Goal: Navigation & Orientation: Understand site structure

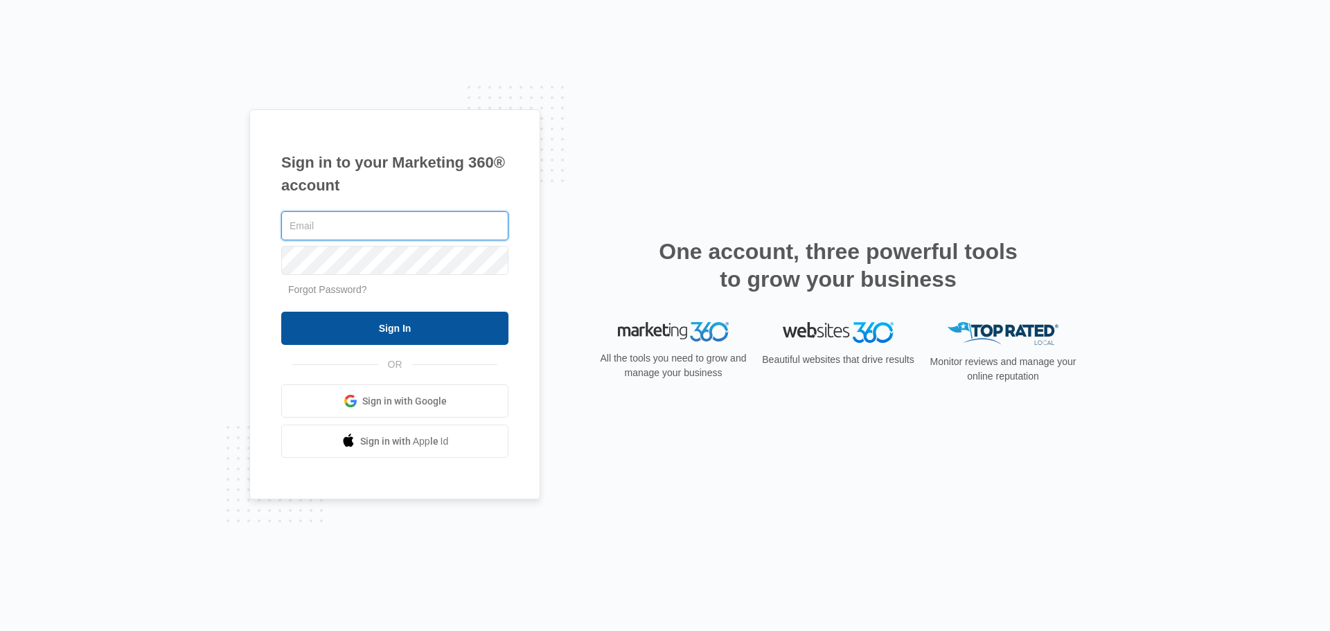
type input "[EMAIL_ADDRESS][DOMAIN_NAME]"
click at [384, 326] on input "Sign In" at bounding box center [394, 328] width 227 height 33
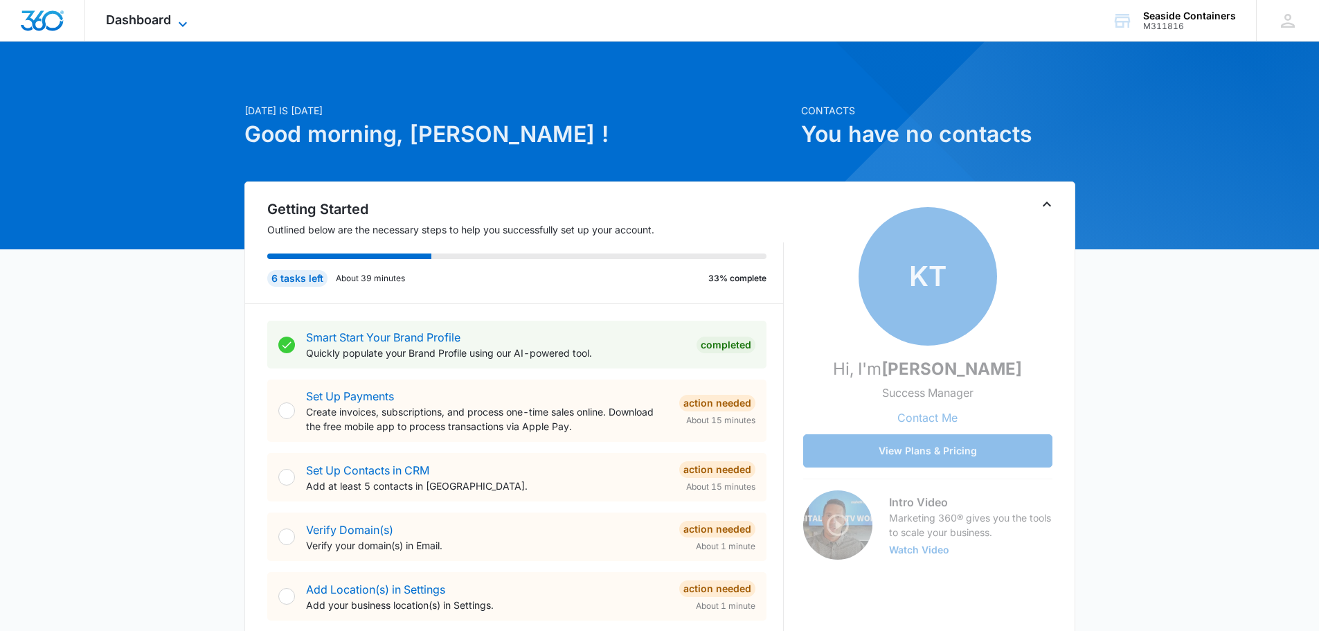
click at [182, 21] on icon at bounding box center [183, 24] width 17 height 17
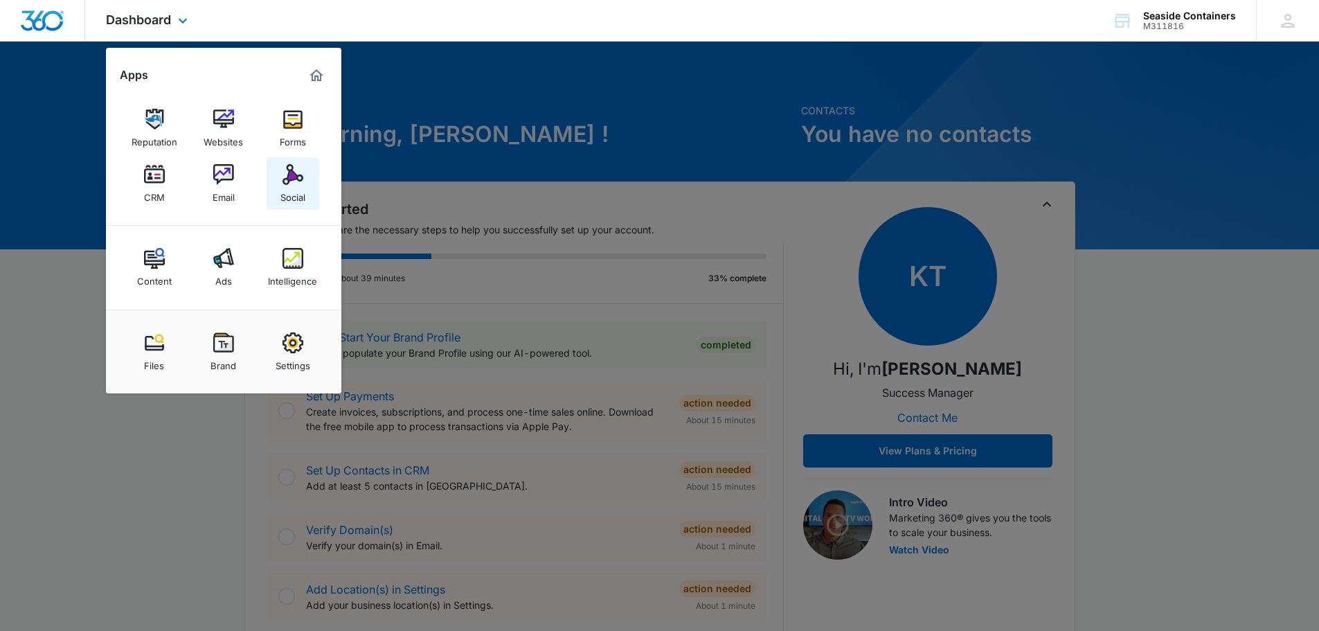
click at [287, 181] on img at bounding box center [293, 174] width 21 height 21
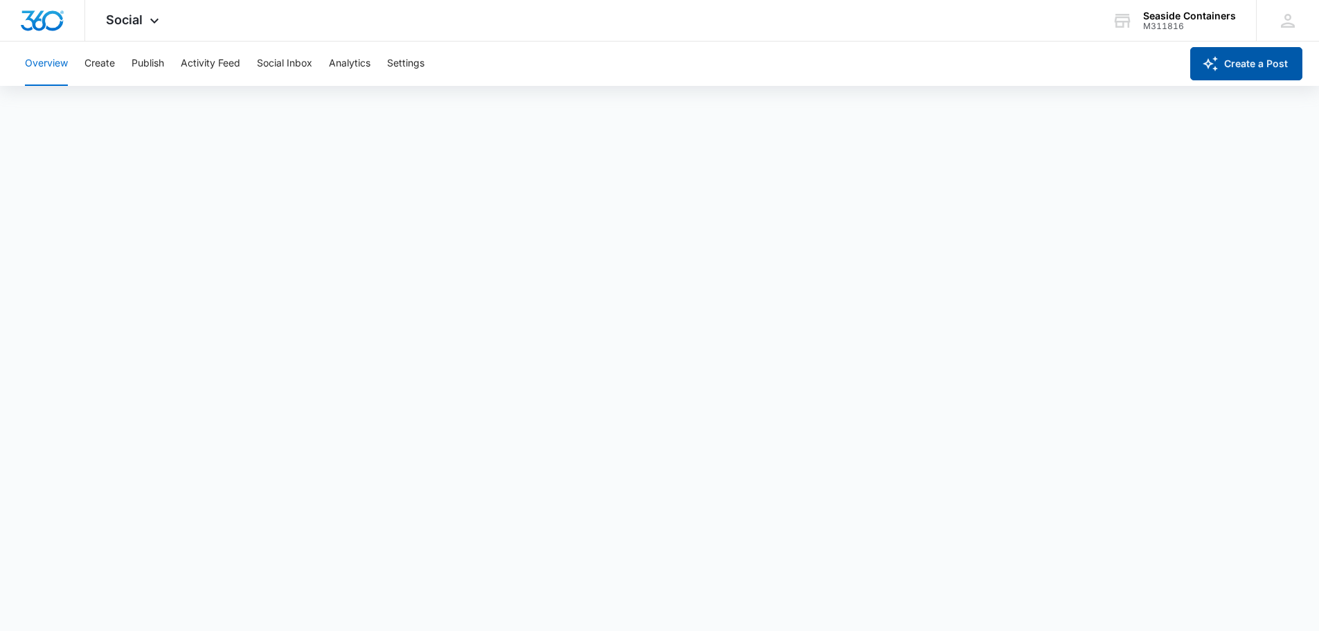
click at [1234, 55] on button "Create a Post" at bounding box center [1247, 63] width 112 height 33
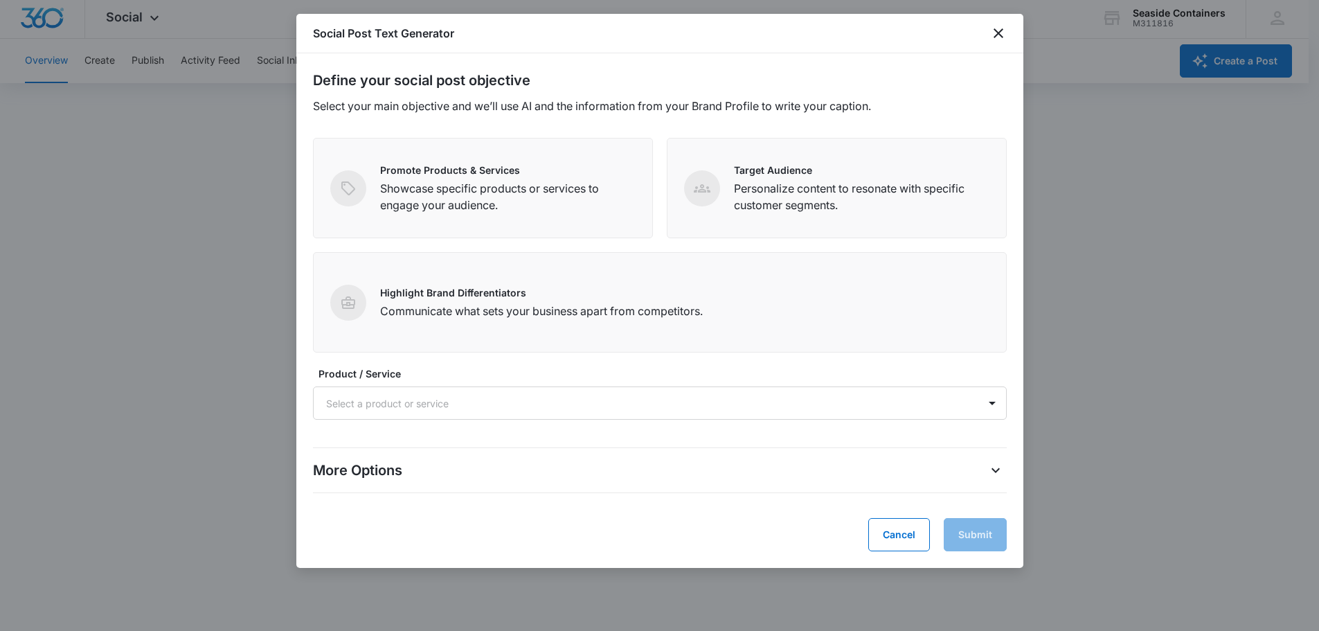
scroll to position [3, 0]
click at [999, 30] on icon "close" at bounding box center [998, 33] width 17 height 17
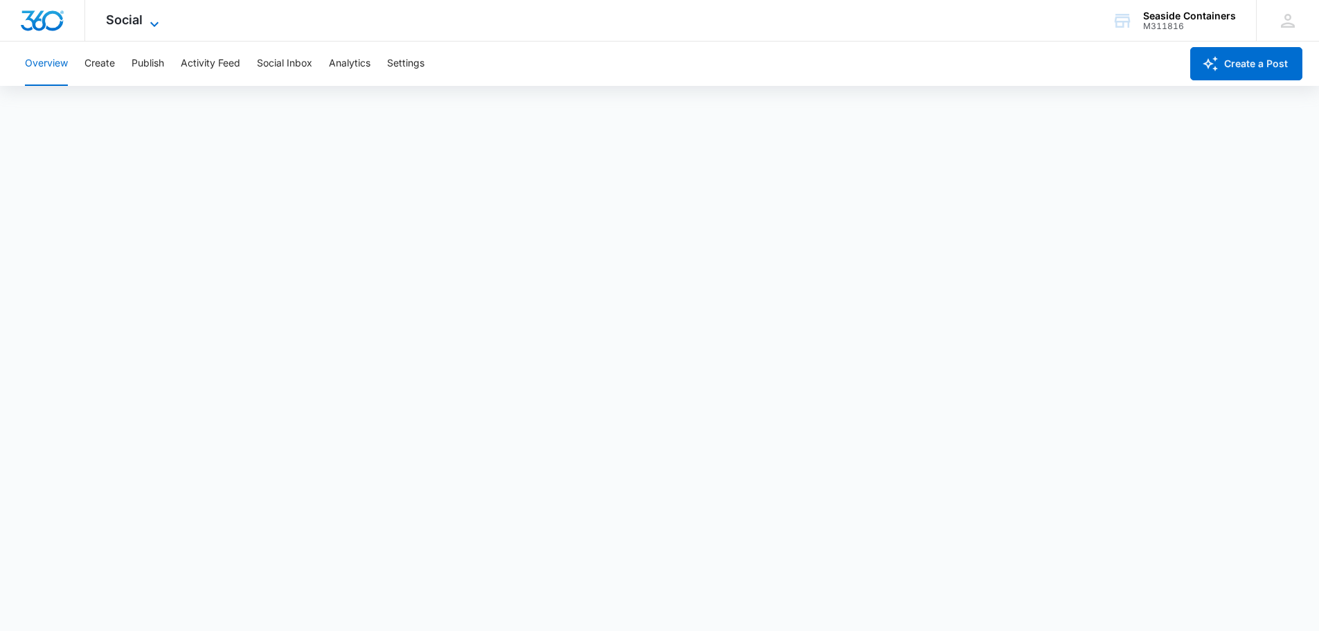
click at [141, 16] on span "Social" at bounding box center [124, 19] width 37 height 15
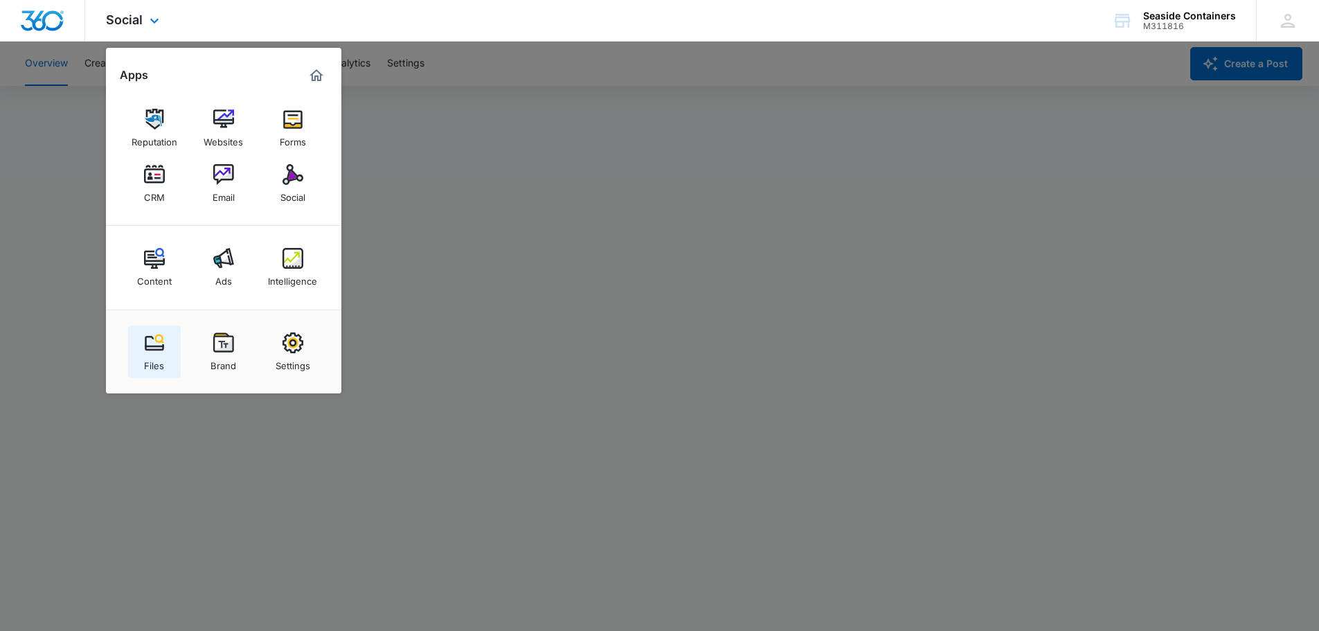
click at [155, 347] on img at bounding box center [154, 342] width 21 height 21
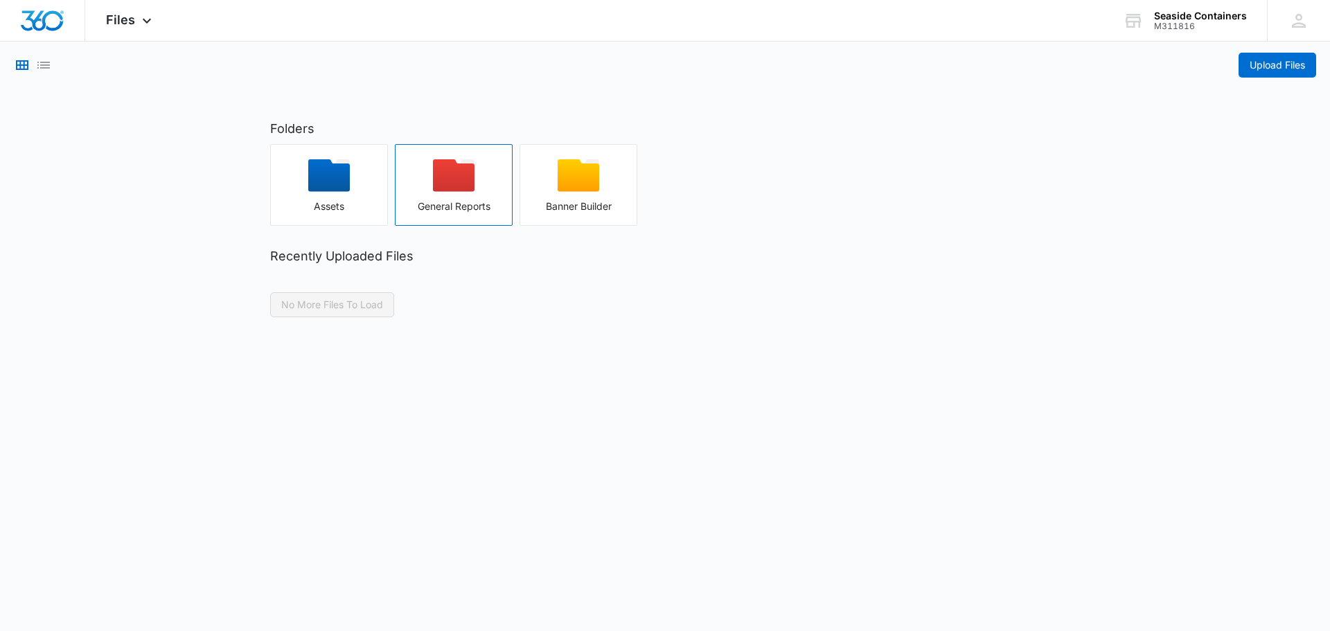
click at [425, 188] on div "button" at bounding box center [453, 180] width 116 height 42
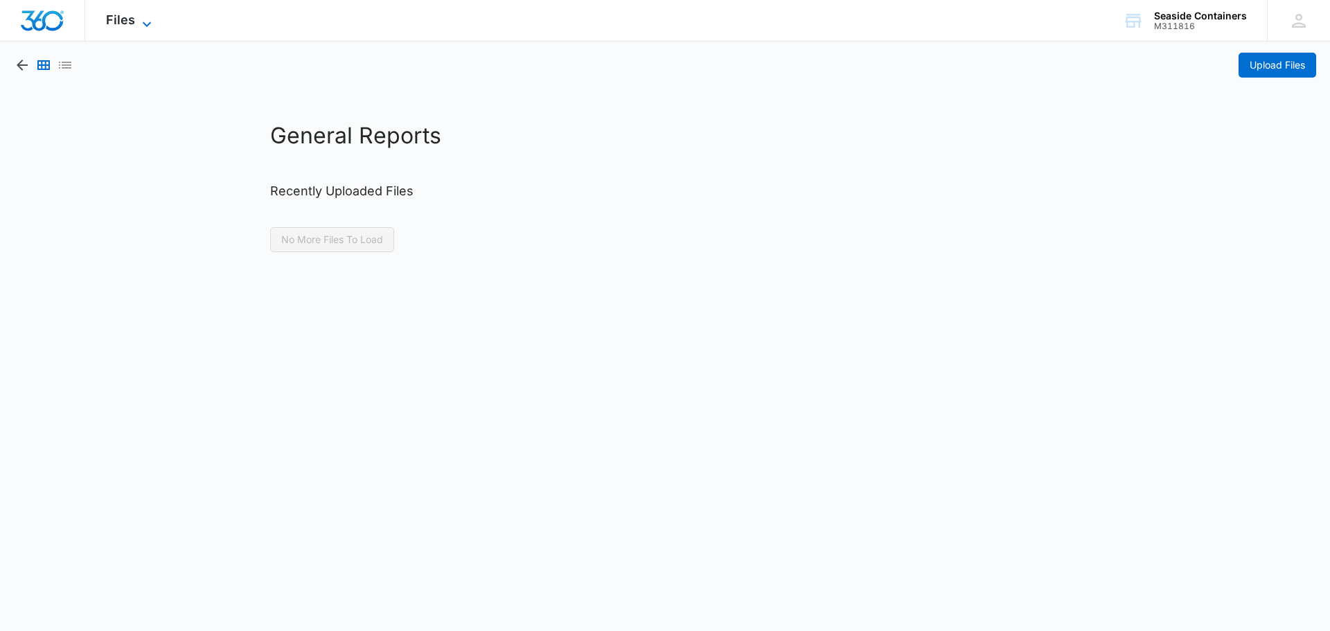
click at [144, 22] on icon at bounding box center [147, 24] width 17 height 17
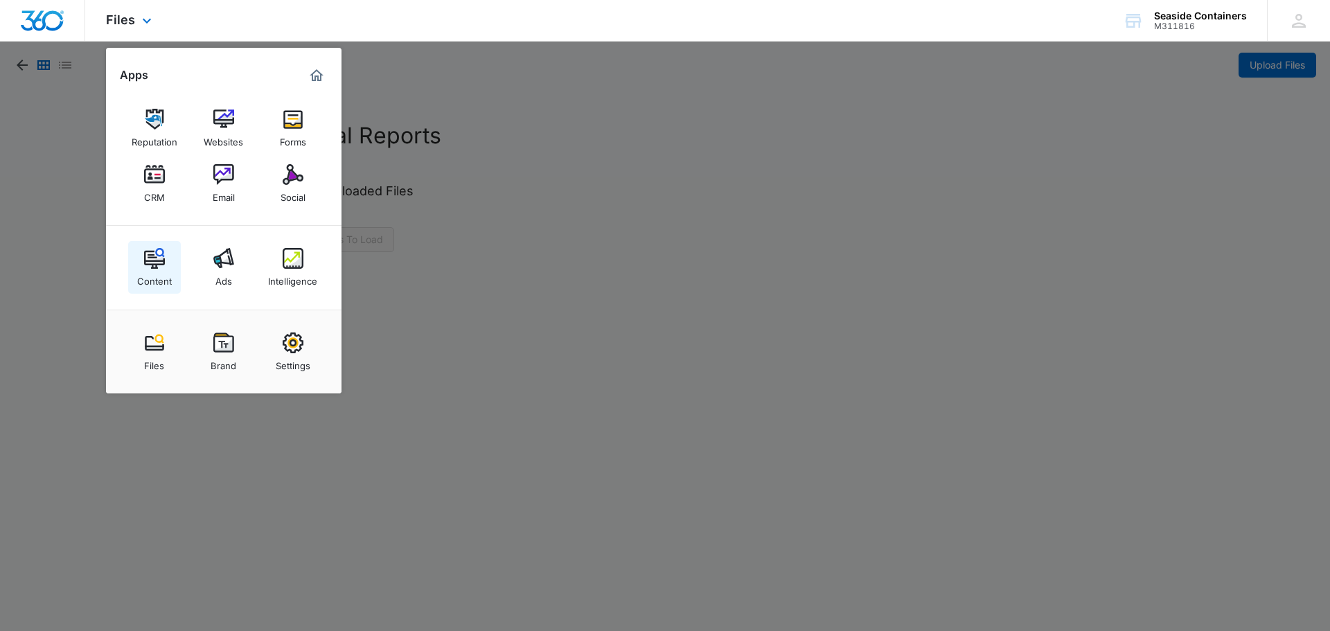
click at [151, 264] on img at bounding box center [154, 258] width 21 height 21
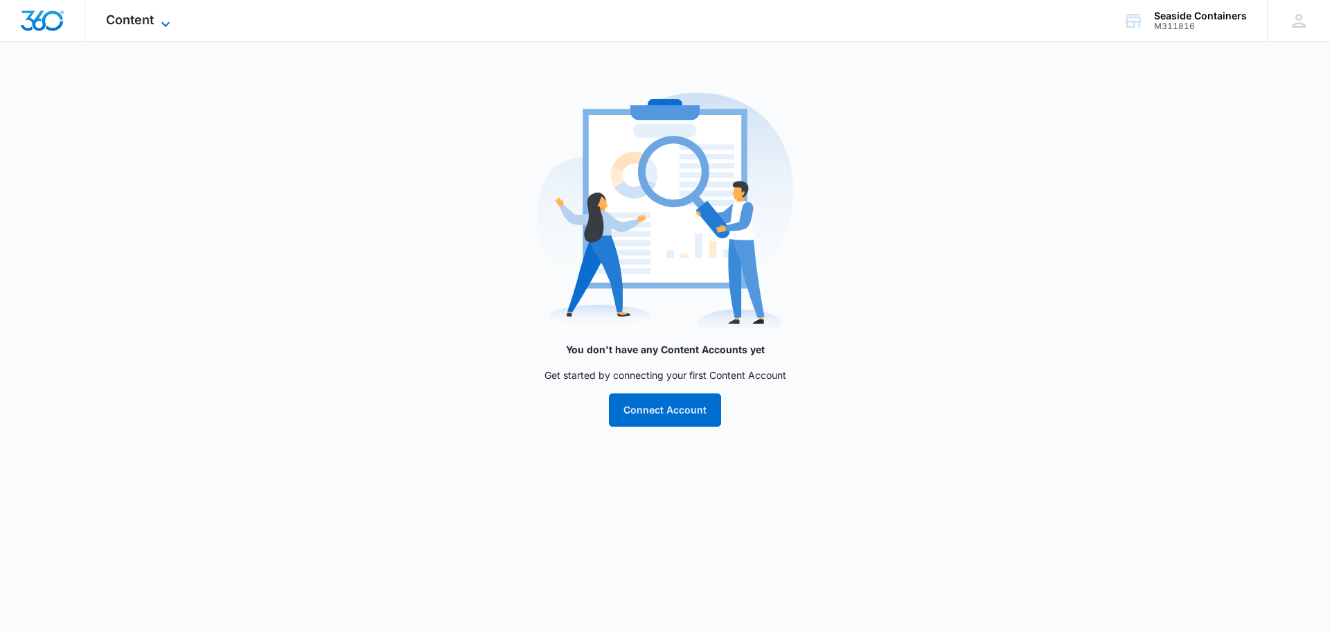
click at [164, 17] on icon at bounding box center [165, 24] width 17 height 17
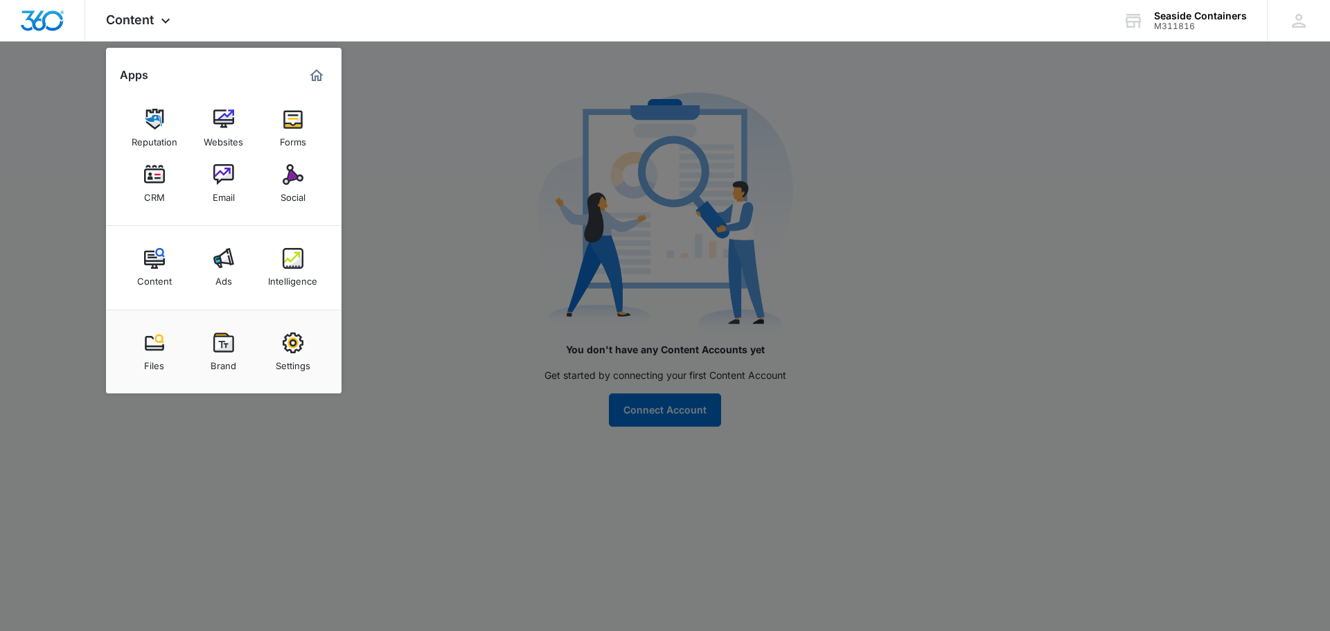
click at [151, 346] on img at bounding box center [154, 342] width 21 height 21
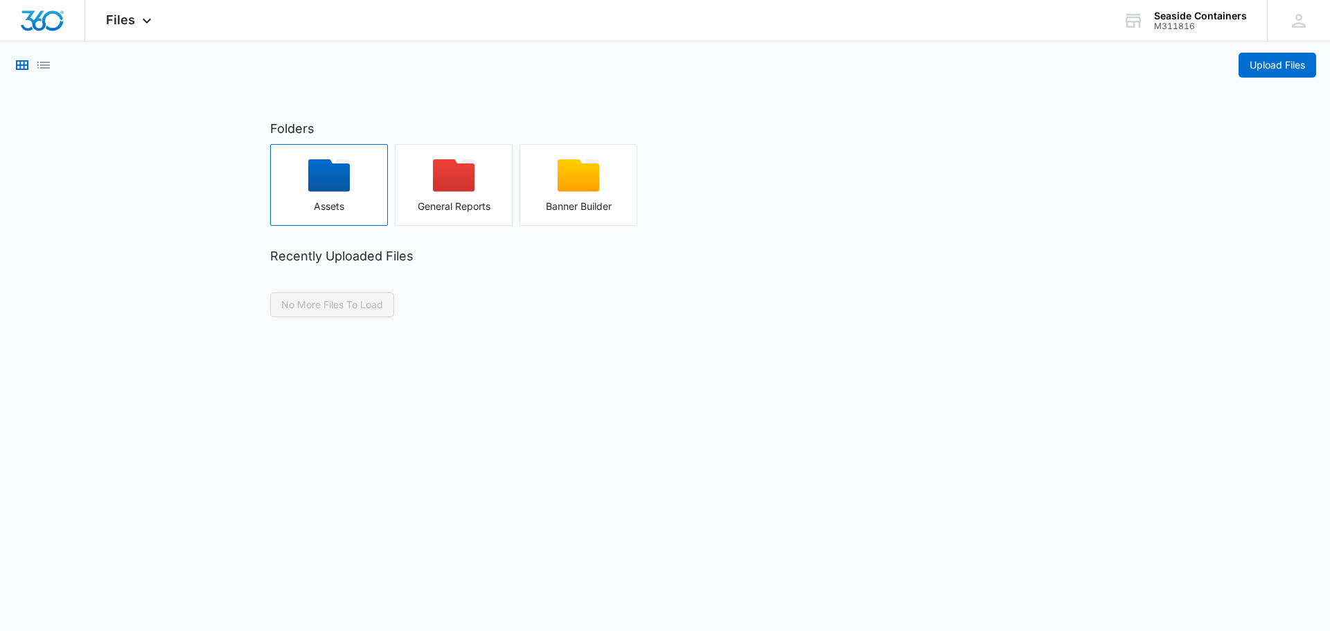
click at [330, 184] on icon "button" at bounding box center [329, 175] width 42 height 33
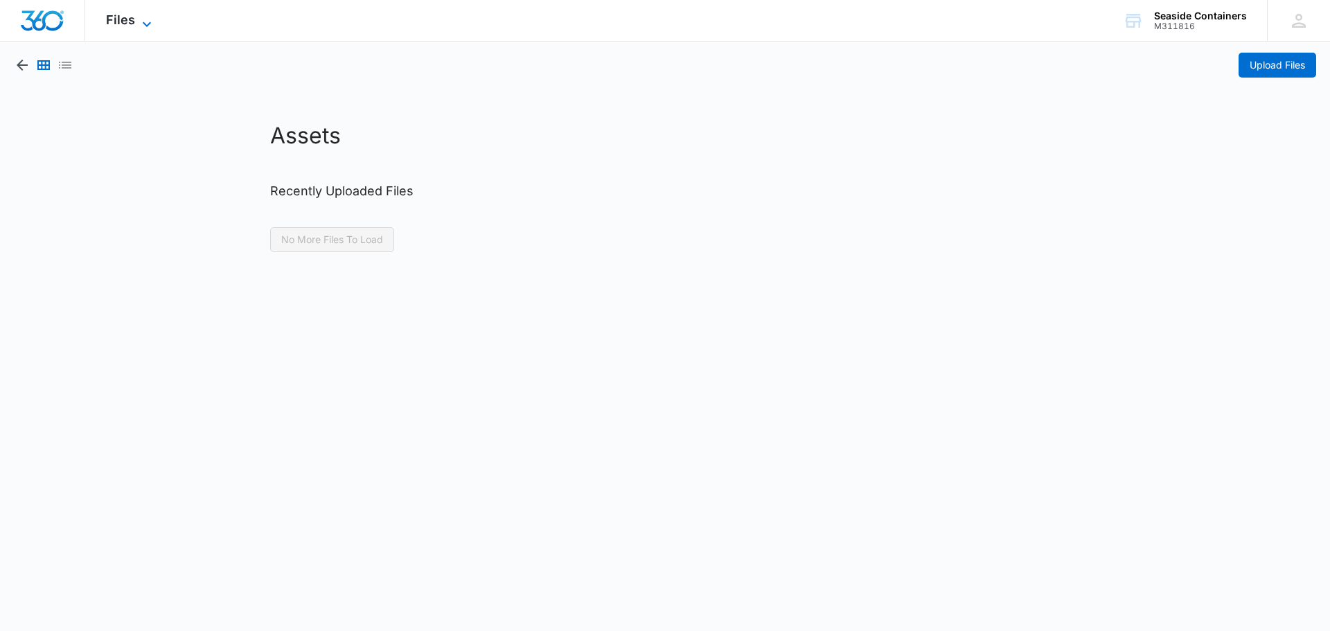
click at [134, 21] on span "Files" at bounding box center [120, 19] width 29 height 15
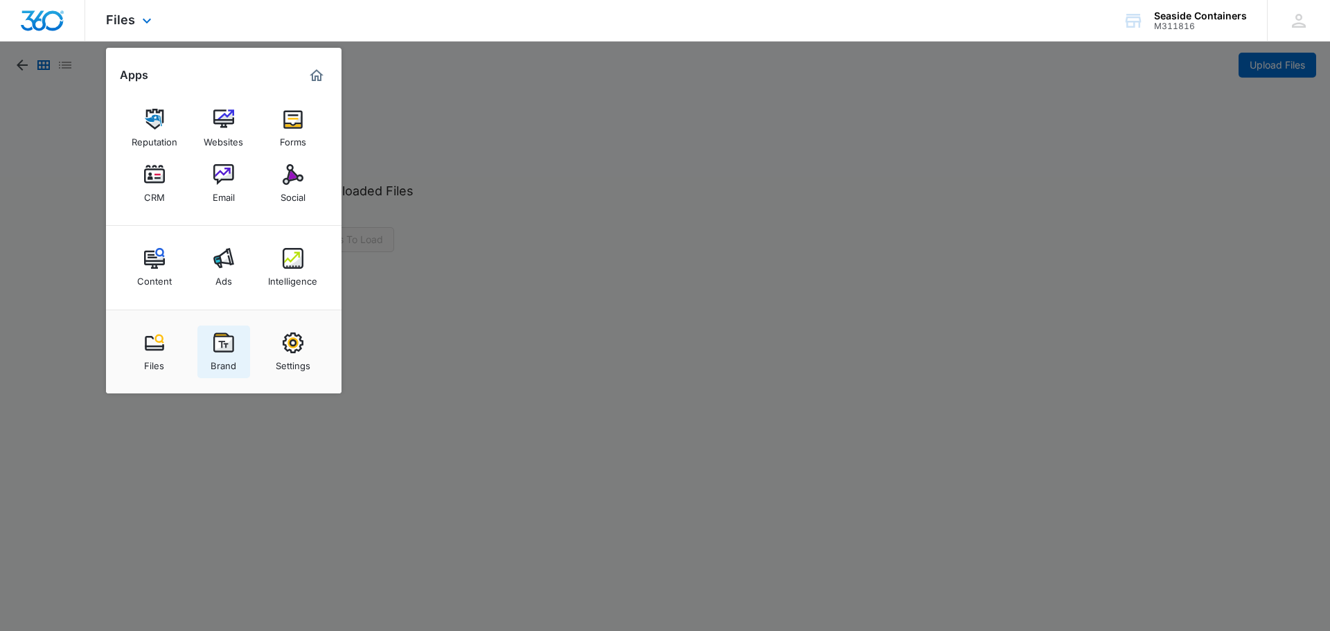
click at [219, 346] on img at bounding box center [223, 342] width 21 height 21
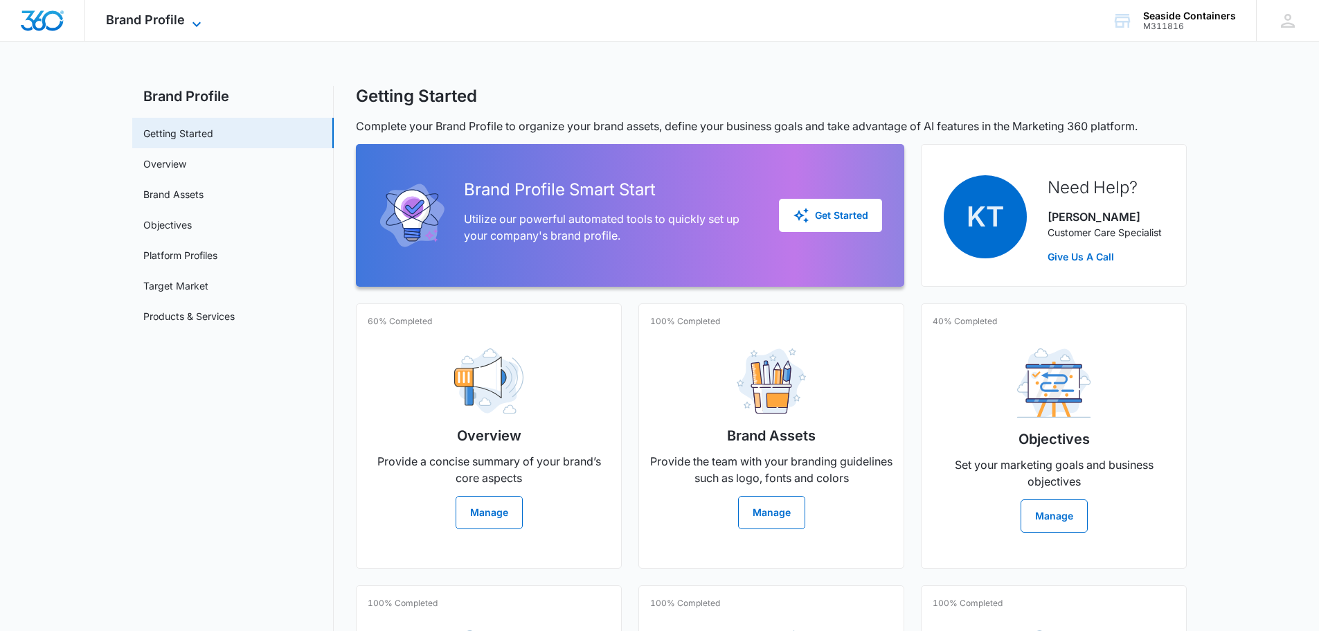
click at [170, 23] on span "Brand Profile" at bounding box center [145, 19] width 79 height 15
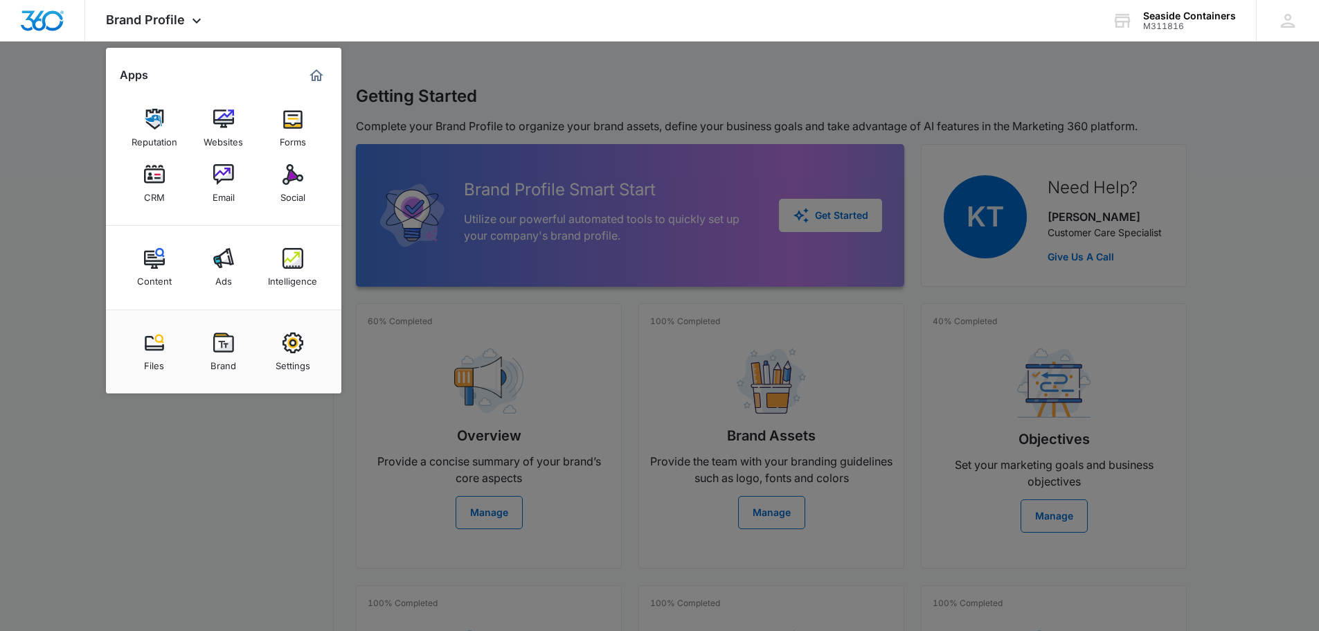
click at [288, 258] on img at bounding box center [293, 258] width 21 height 21
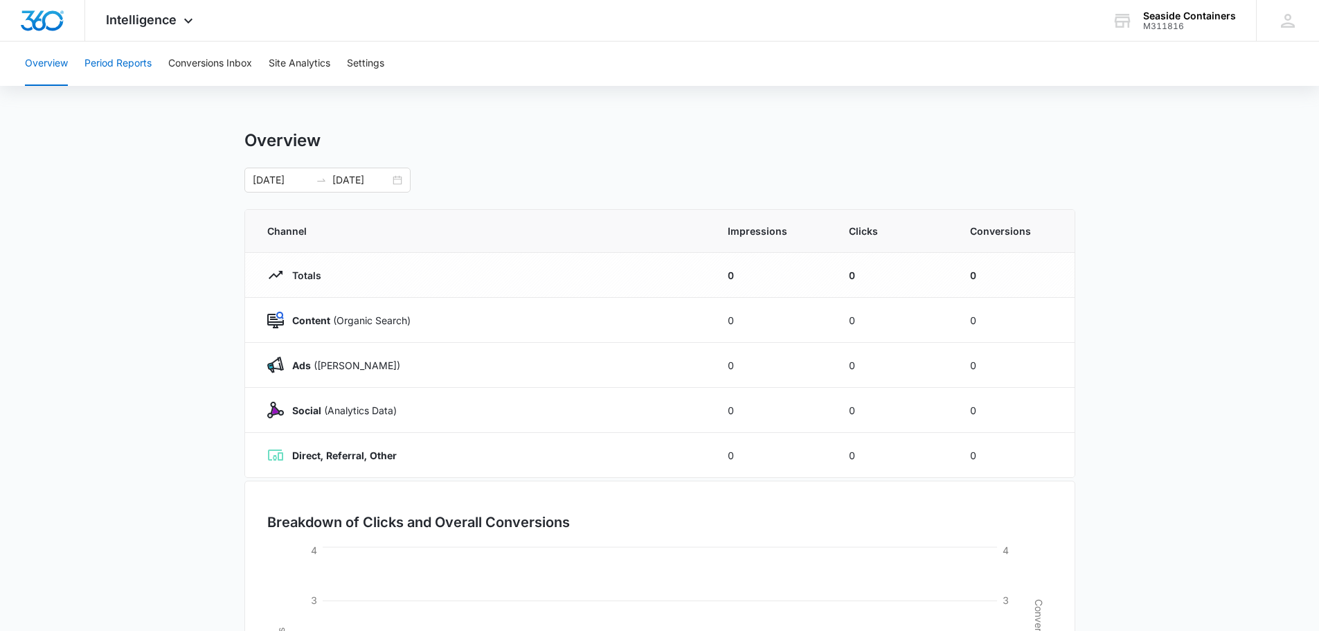
click at [114, 62] on button "Period Reports" at bounding box center [117, 64] width 67 height 44
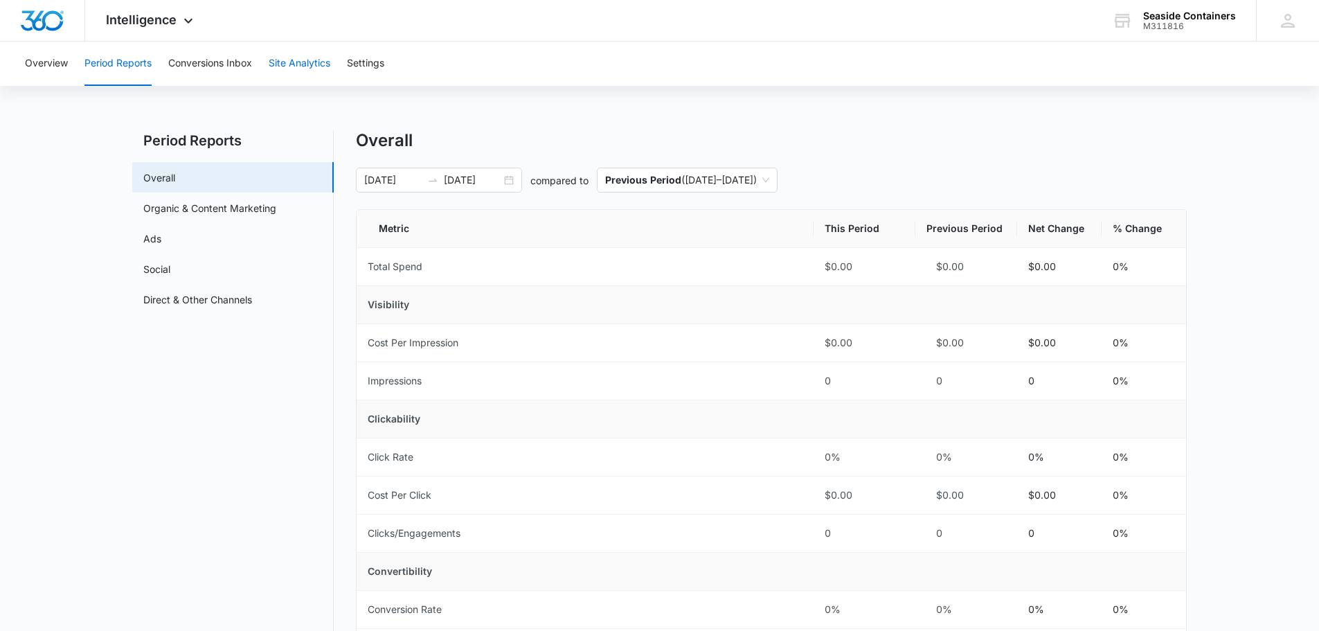
click at [290, 62] on button "Site Analytics" at bounding box center [300, 64] width 62 height 44
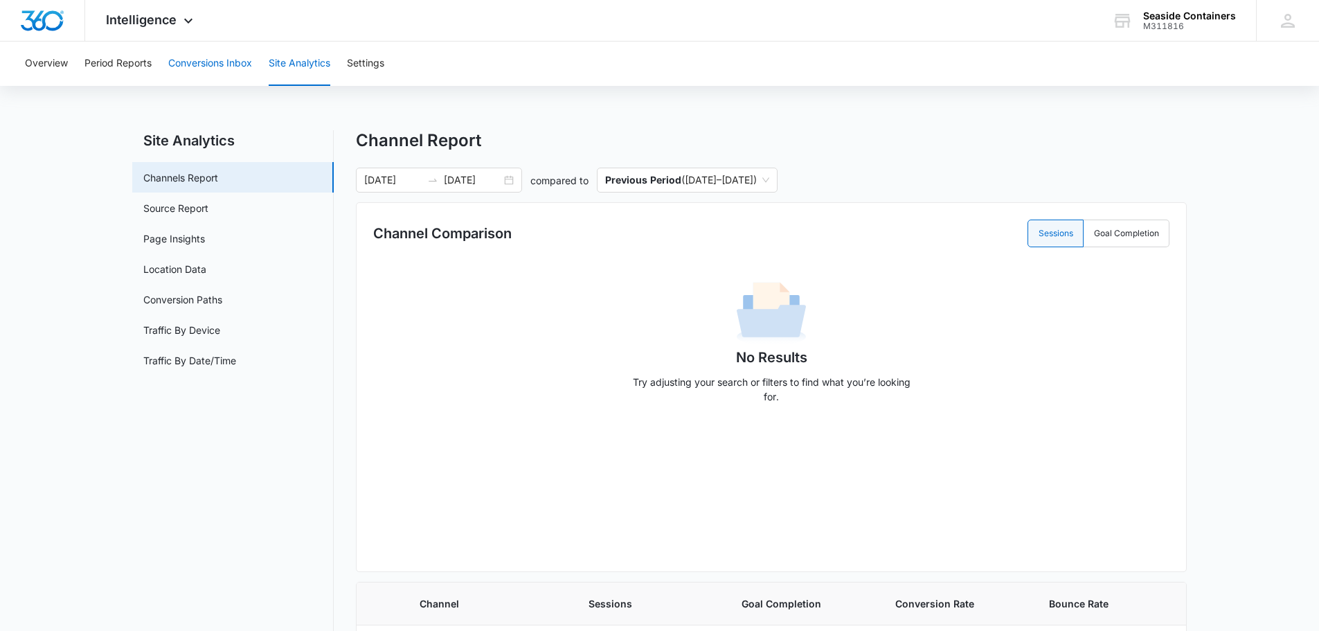
click at [220, 60] on button "Conversions Inbox" at bounding box center [210, 64] width 84 height 44
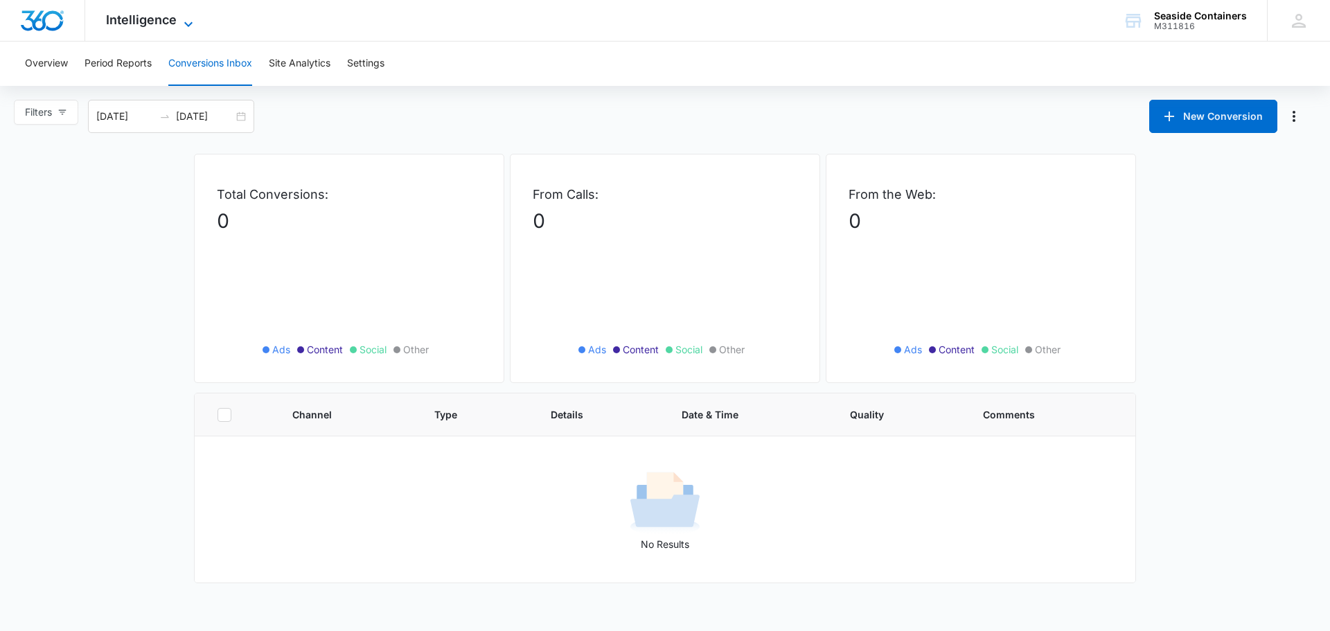
click at [186, 19] on icon at bounding box center [188, 24] width 17 height 17
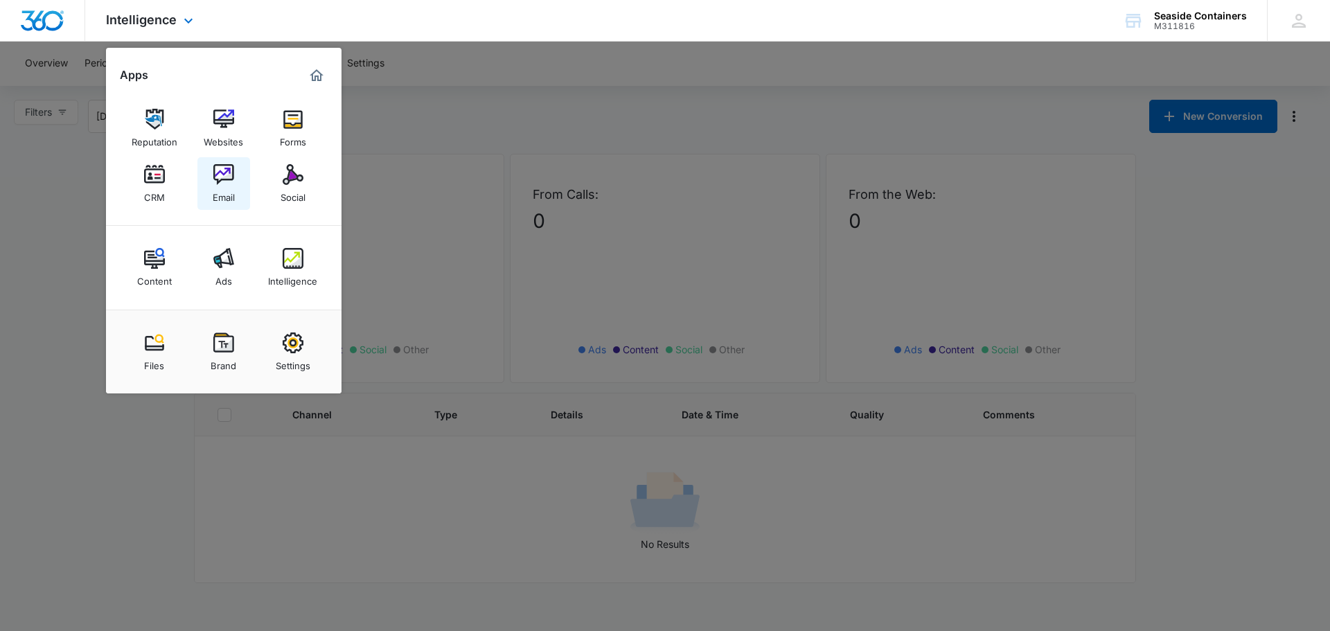
click at [219, 172] on img at bounding box center [223, 174] width 21 height 21
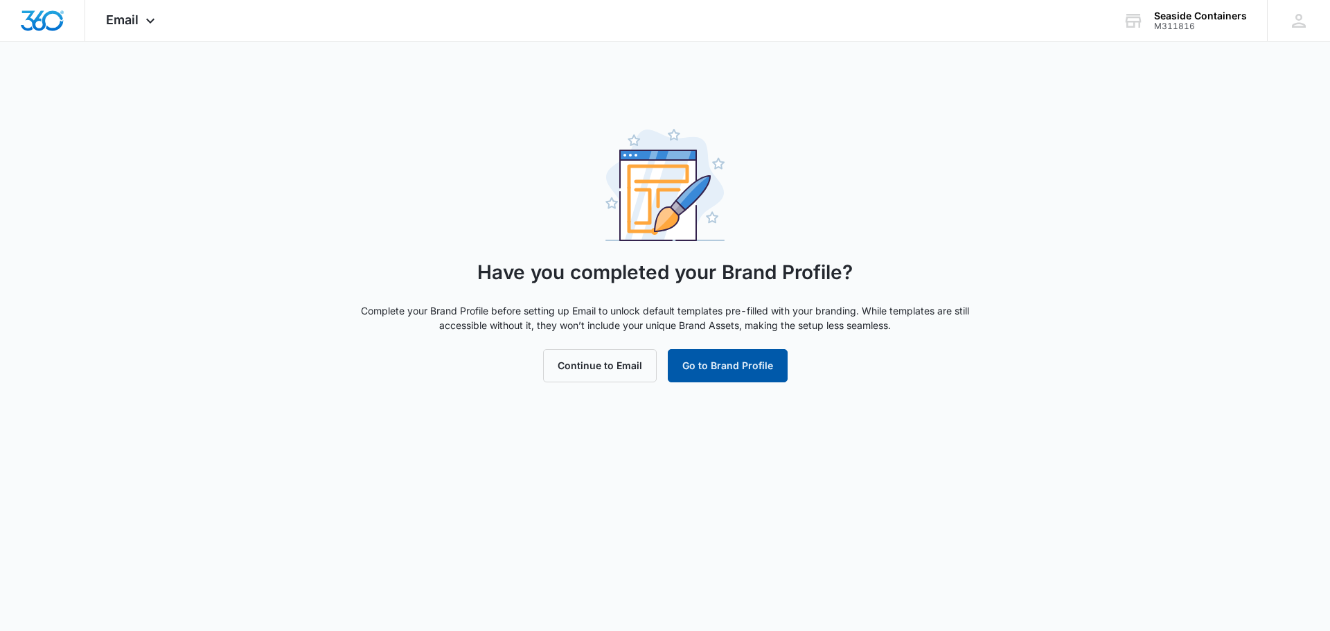
click at [719, 373] on button "Go to Brand Profile" at bounding box center [728, 365] width 120 height 33
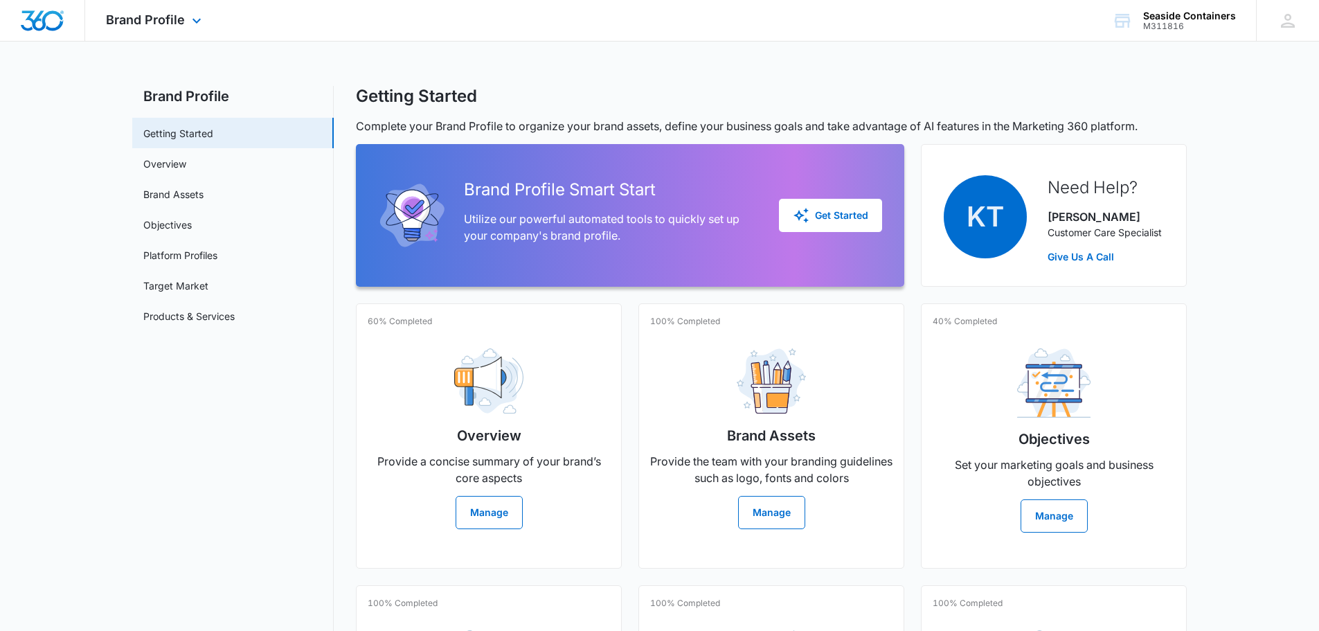
click at [186, 18] on div "Brand Profile Apps Reputation Websites Forms CRM Email Social Content Ads Intel…" at bounding box center [155, 20] width 141 height 41
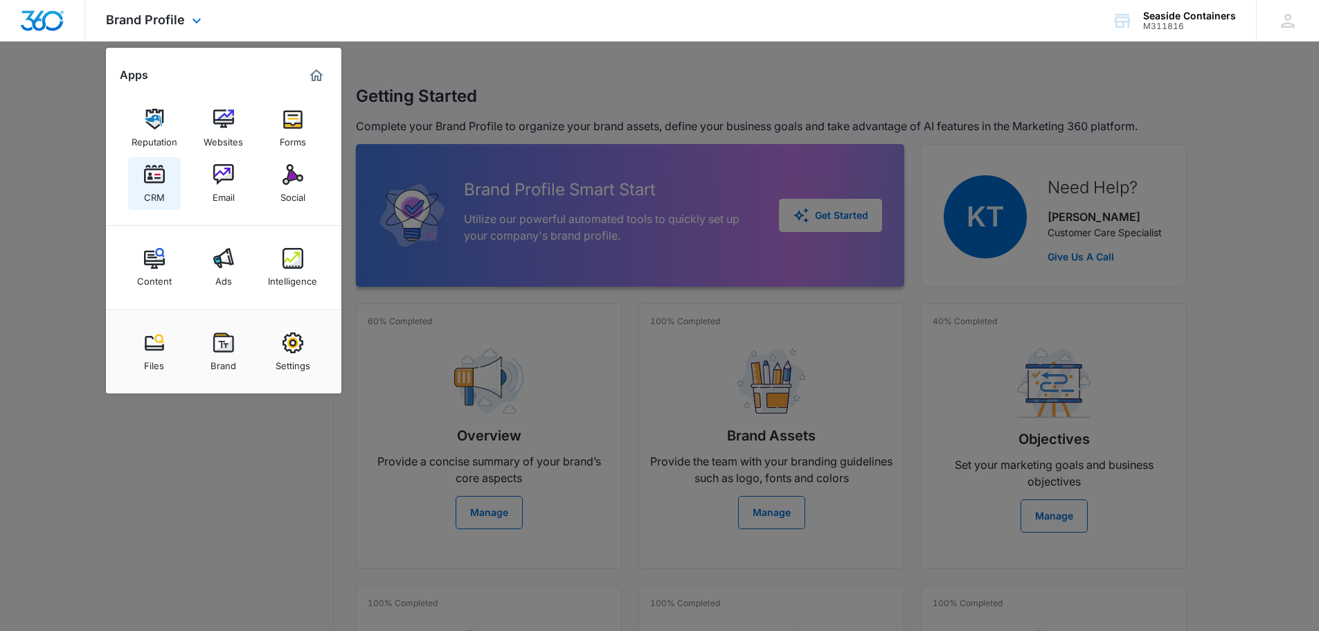
click at [152, 178] on img at bounding box center [154, 174] width 21 height 21
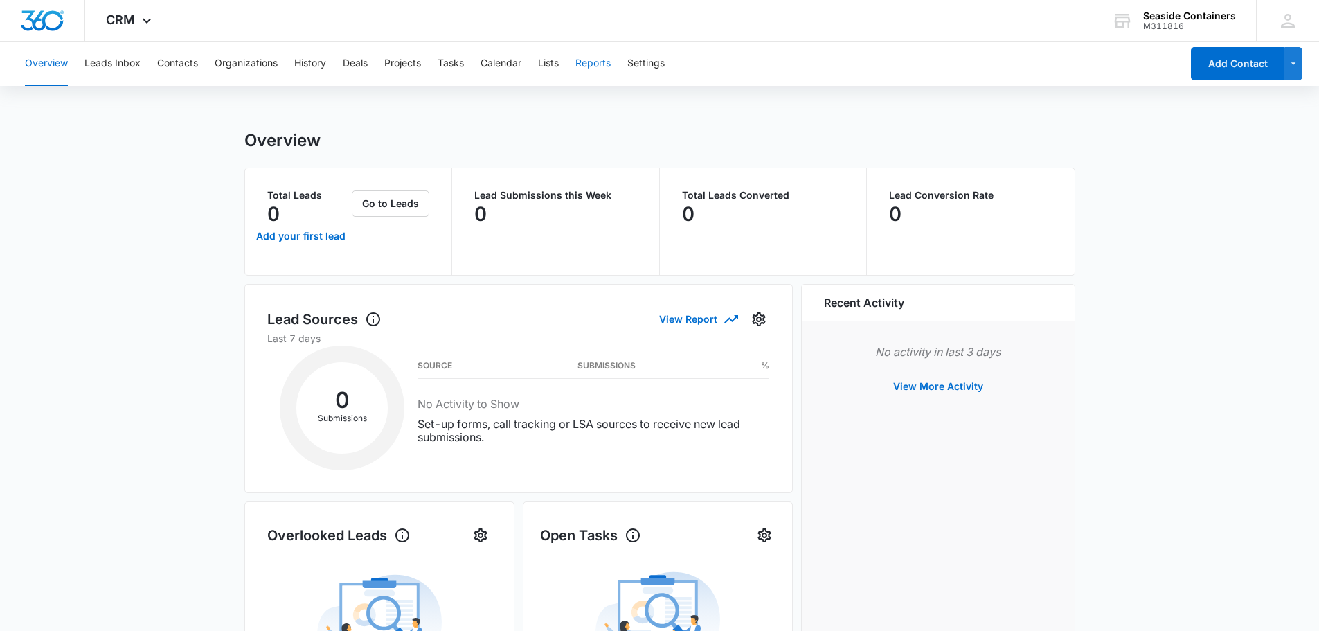
click at [594, 64] on button "Reports" at bounding box center [593, 64] width 35 height 44
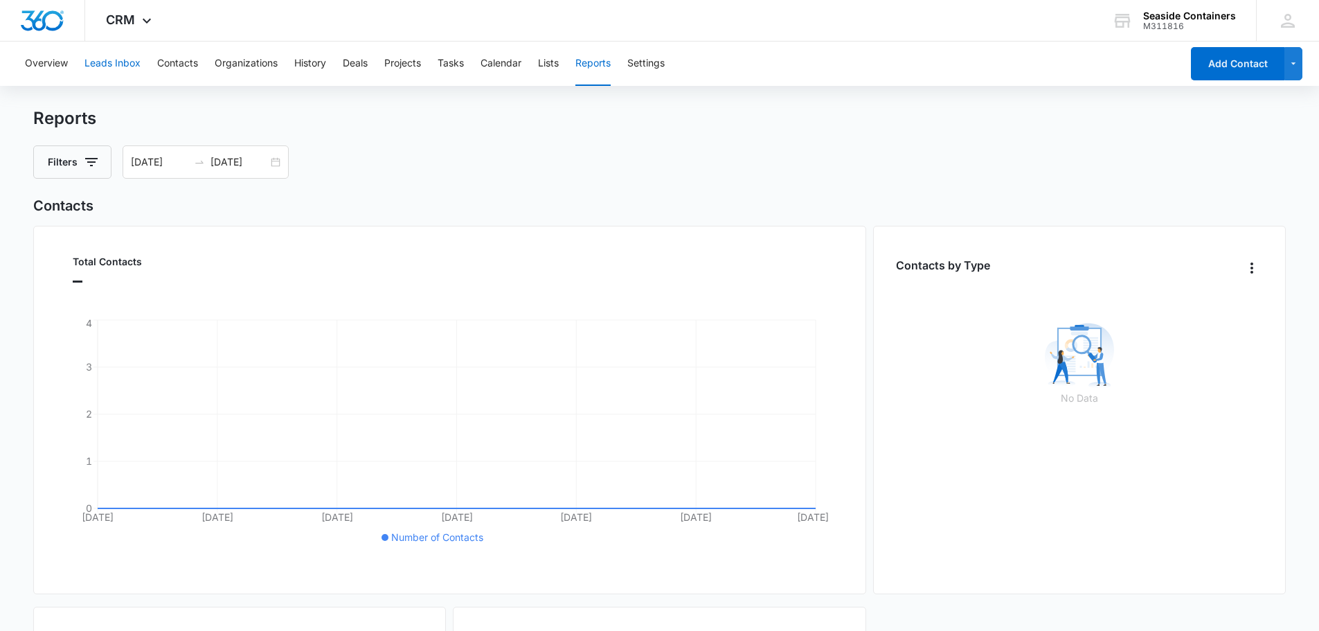
click at [104, 62] on button "Leads Inbox" at bounding box center [112, 64] width 56 height 44
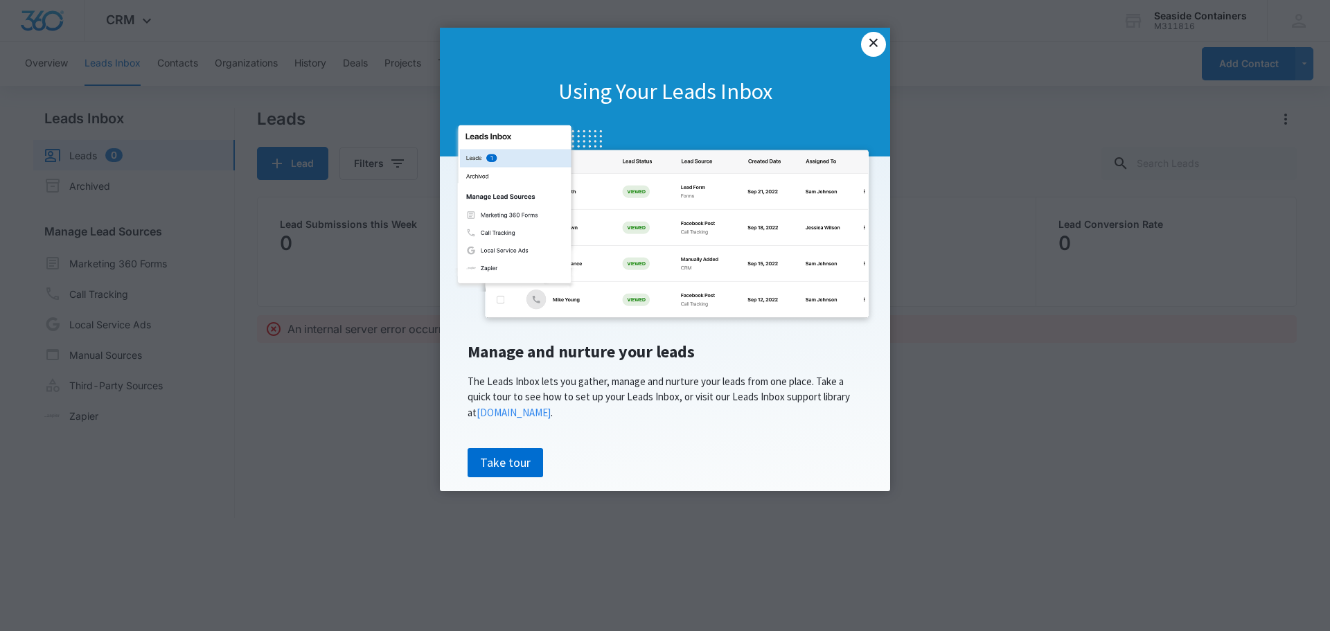
click at [873, 44] on link "×" at bounding box center [873, 44] width 25 height 25
